Goal: Information Seeking & Learning: Learn about a topic

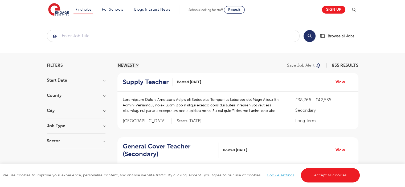
click at [89, 109] on h3 "City" at bounding box center [76, 111] width 59 height 4
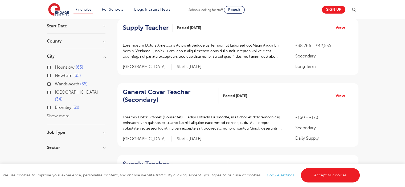
scroll to position [53, 0]
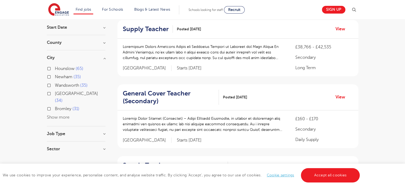
click at [53, 115] on button "Show more" at bounding box center [58, 117] width 23 height 5
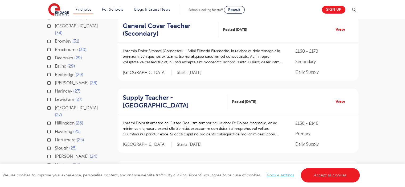
scroll to position [125, 0]
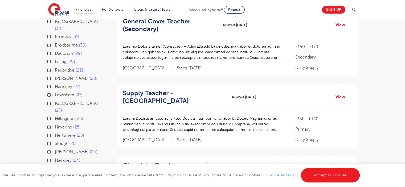
click at [55, 140] on label "Slough 25" at bounding box center [66, 143] width 22 height 7
click at [55, 141] on input "Slough 25" at bounding box center [56, 142] width 3 height 3
checkbox input "true"
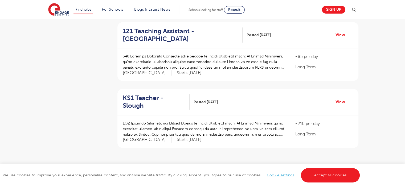
scroll to position [607, 0]
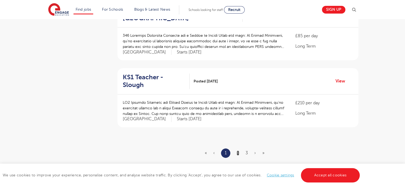
click at [237, 151] on link "2" at bounding box center [237, 153] width 2 height 5
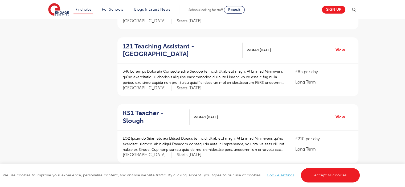
scroll to position [574, 0]
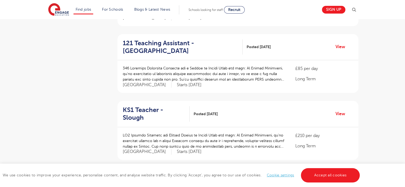
click at [245, 183] on link "3" at bounding box center [246, 185] width 2 height 5
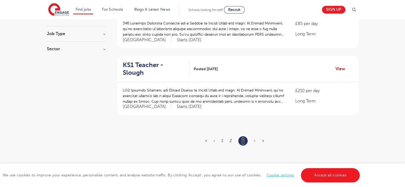
scroll to position [303, 0]
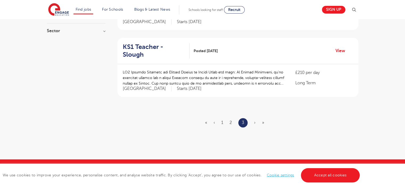
click at [254, 120] on span "›" at bounding box center [255, 122] width 2 height 5
click at [263, 120] on span "»" at bounding box center [263, 122] width 2 height 5
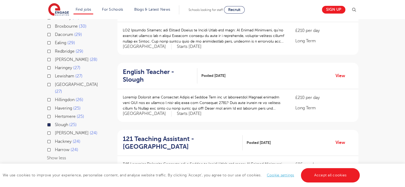
scroll to position [145, 0]
click at [55, 129] on label "[PERSON_NAME] 24" at bounding box center [76, 132] width 43 height 7
click at [55, 130] on input "[PERSON_NAME] 24" at bounding box center [56, 131] width 3 height 3
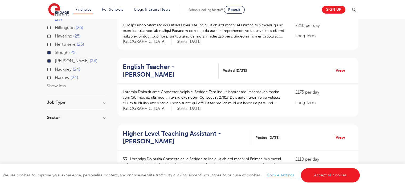
scroll to position [226, 0]
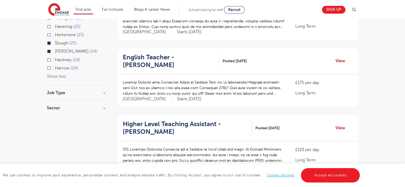
click at [104, 91] on h3 "Job Type" at bounding box center [76, 93] width 59 height 4
click at [103, 91] on h3 "Job Type" at bounding box center [76, 93] width 59 height 4
click at [103, 106] on h3 "Sector" at bounding box center [76, 108] width 59 height 4
click at [55, 65] on label "Harrow 24" at bounding box center [66, 68] width 23 height 7
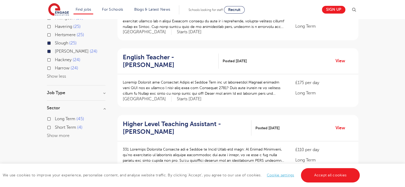
click at [55, 66] on input "Harrow 24" at bounding box center [56, 67] width 3 height 3
checkbox input "true"
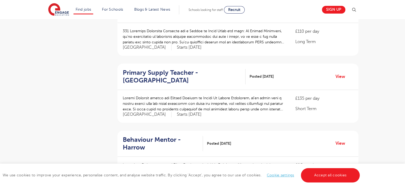
scroll to position [641, 0]
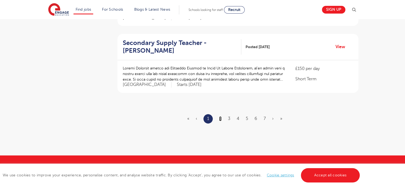
click at [219, 116] on link "2" at bounding box center [220, 118] width 2 height 5
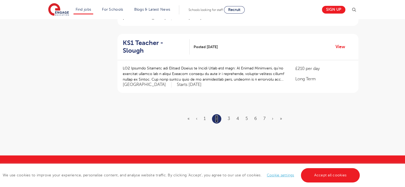
scroll to position [0, 0]
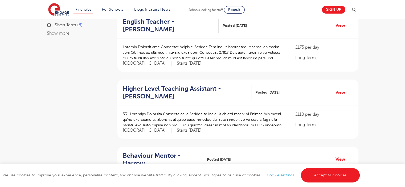
scroll to position [331, 0]
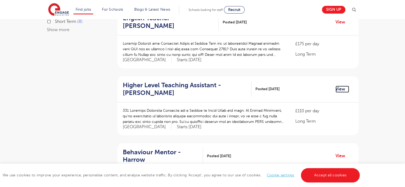
click at [340, 86] on link "View" at bounding box center [342, 89] width 14 height 7
